Goal: Task Accomplishment & Management: Manage account settings

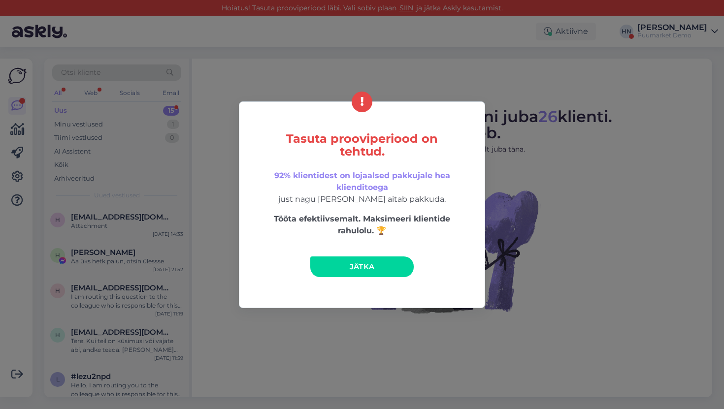
click at [337, 268] on link "Jätka" at bounding box center [361, 267] width 103 height 21
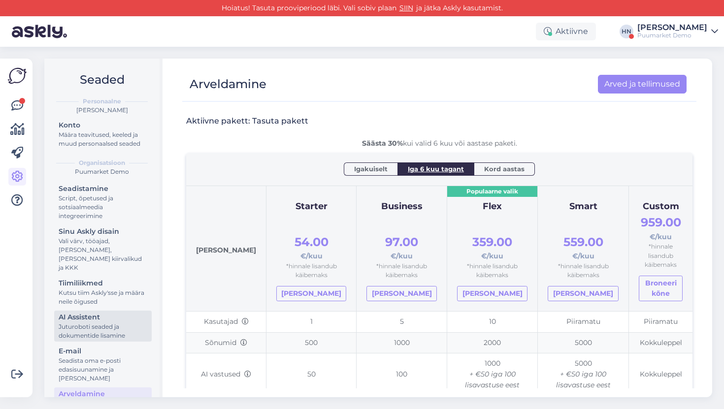
click at [119, 312] on div "AI Assistent" at bounding box center [103, 317] width 89 height 10
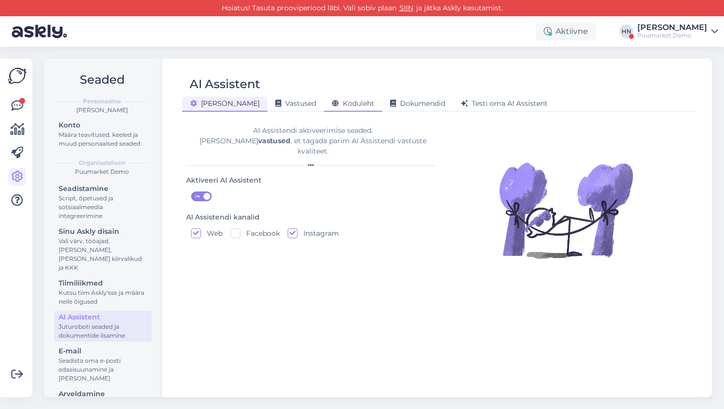
click at [332, 105] on span "Koduleht" at bounding box center [353, 103] width 42 height 9
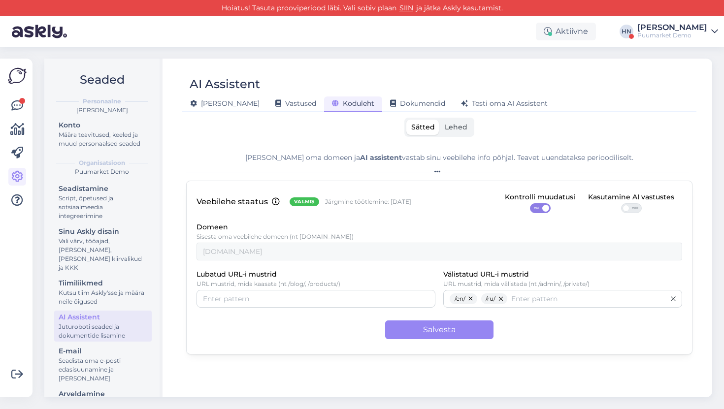
click at [373, 122] on div "Sätted Lehed" at bounding box center [439, 127] width 506 height 19
click at [459, 124] on span "Lehed" at bounding box center [456, 127] width 23 height 9
click at [440, 120] on input "Lehed" at bounding box center [440, 120] width 0 height 0
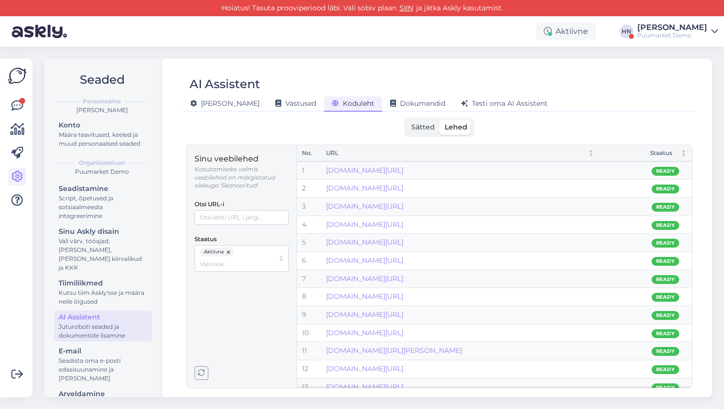
scroll to position [243, 0]
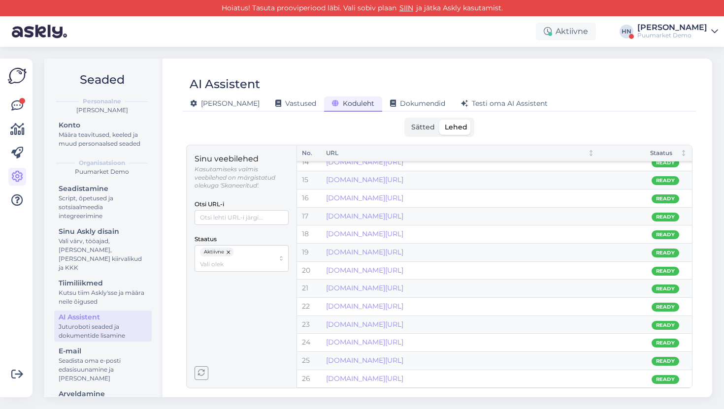
click at [698, 32] on div "Puumarket Demo" at bounding box center [672, 36] width 70 height 8
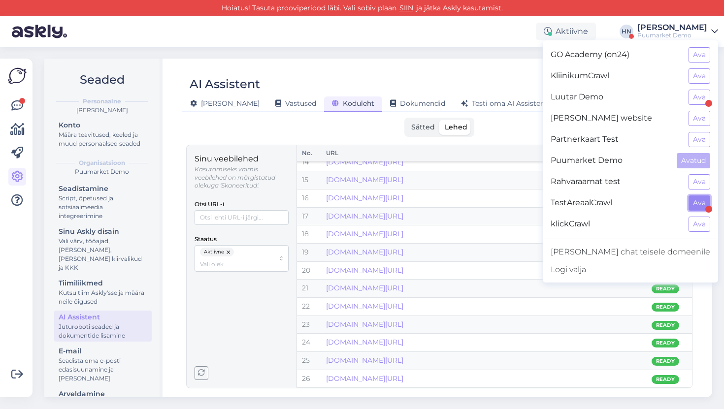
click at [699, 202] on button "Ava" at bounding box center [700, 203] width 22 height 15
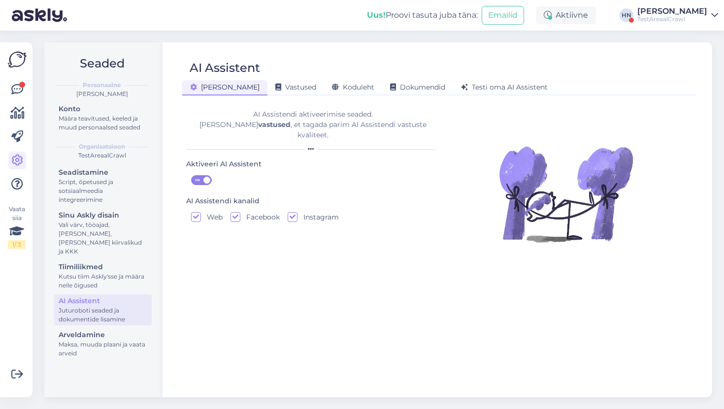
click at [332, 70] on div "AI Assistent" at bounding box center [434, 68] width 504 height 19
click at [332, 88] on span "Koduleht" at bounding box center [353, 87] width 42 height 9
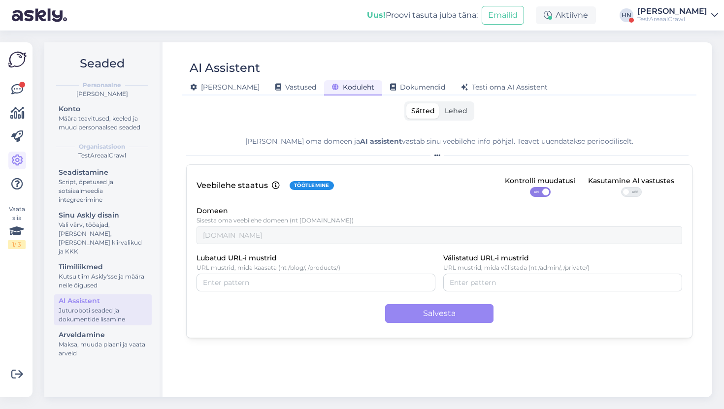
click at [469, 108] on label "Lehed" at bounding box center [456, 110] width 33 height 15
click at [440, 103] on input "Lehed" at bounding box center [440, 103] width 0 height 0
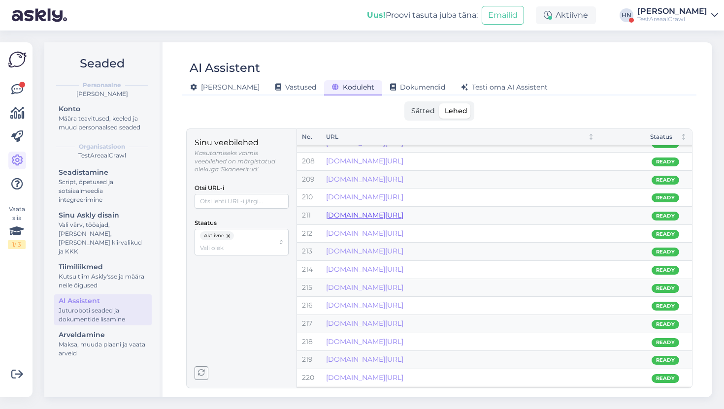
scroll to position [4149, 0]
click at [427, 111] on span "Sätted" at bounding box center [423, 110] width 24 height 9
click at [406, 103] on input "Sätted" at bounding box center [406, 103] width 0 height 0
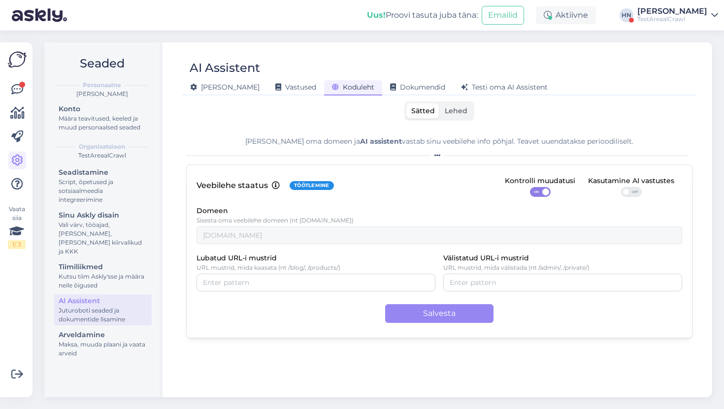
click at [457, 115] on label "Lehed" at bounding box center [456, 110] width 33 height 15
click at [440, 103] on input "Lehed" at bounding box center [440, 103] width 0 height 0
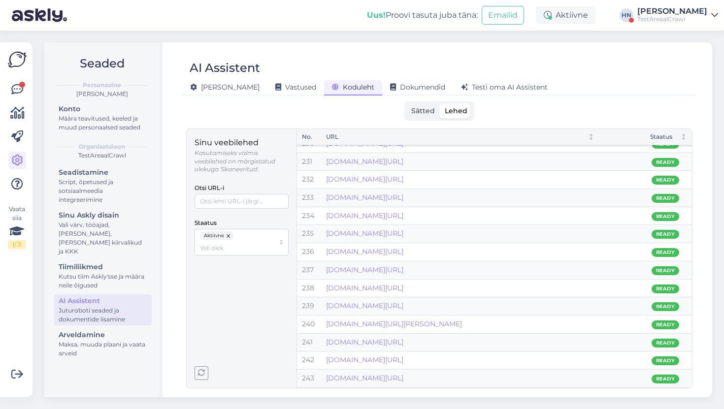
click at [424, 119] on div "Sätted Lehed" at bounding box center [439, 110] width 70 height 19
click at [428, 59] on div "AI Assistent" at bounding box center [434, 68] width 504 height 19
